Goal: Transaction & Acquisition: Subscribe to service/newsletter

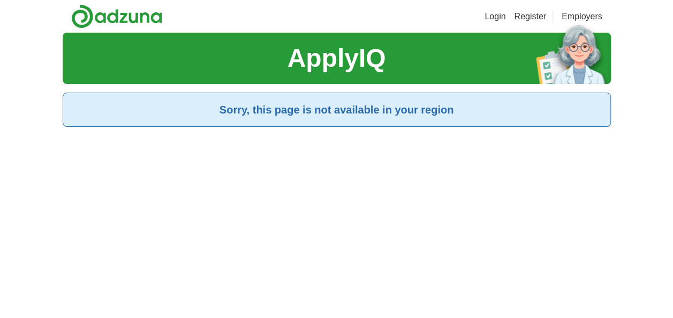
click at [530, 20] on link "Register" at bounding box center [530, 16] width 32 height 13
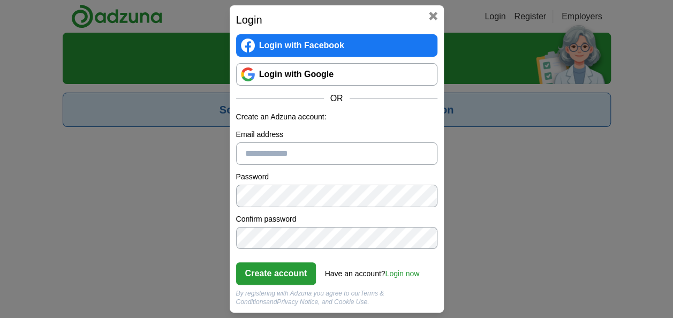
click at [314, 77] on link "Login with Google" at bounding box center [336, 74] width 201 height 22
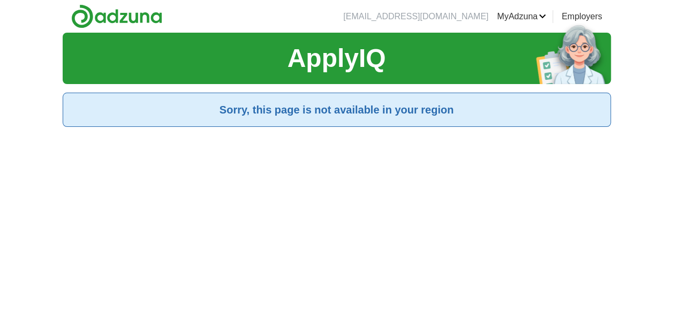
click at [106, 12] on img at bounding box center [116, 16] width 91 height 24
